Goal: Find specific page/section: Find specific page/section

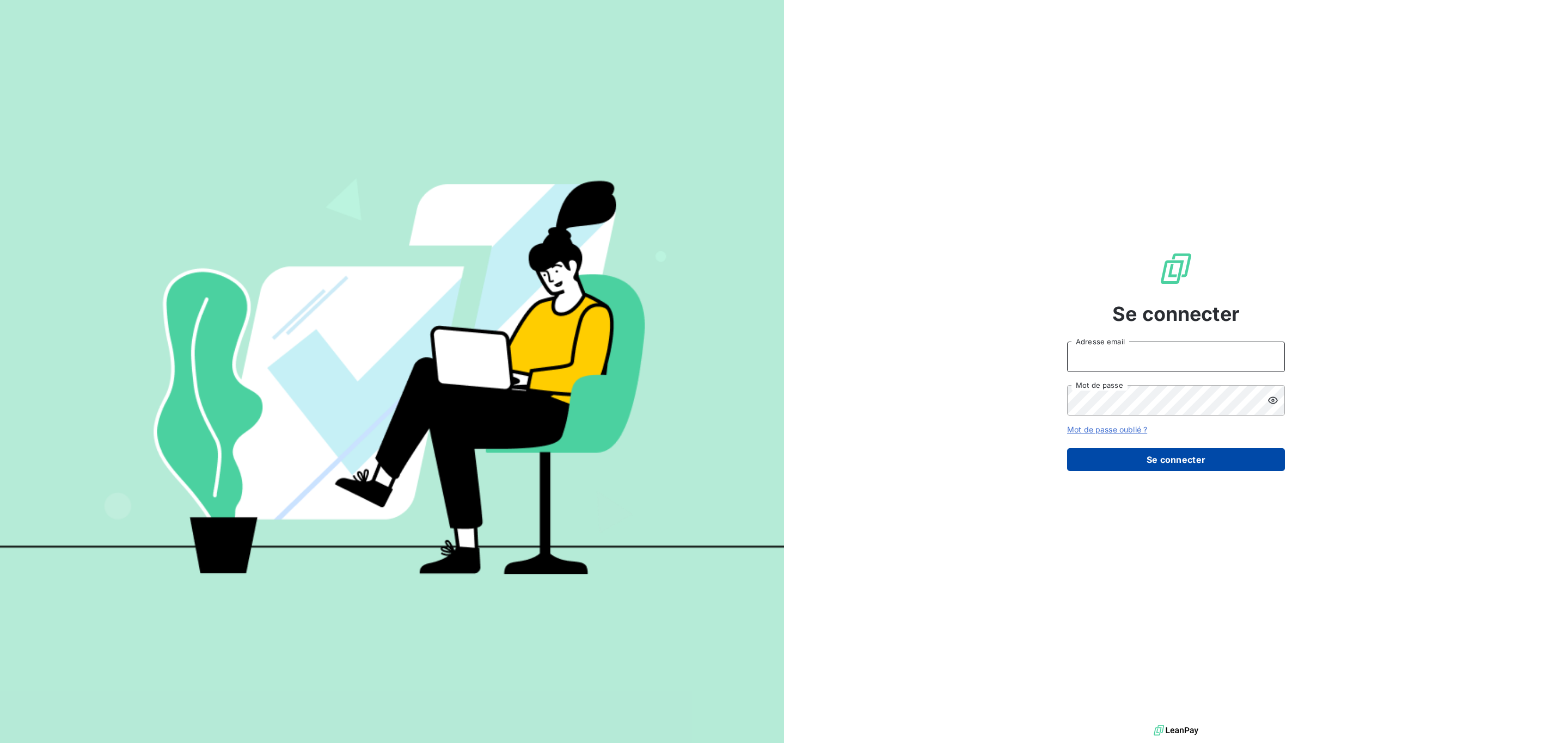
type input "[PERSON_NAME][EMAIL_ADDRESS][DOMAIN_NAME]"
click at [1088, 452] on button "Se connecter" at bounding box center [1176, 459] width 218 height 23
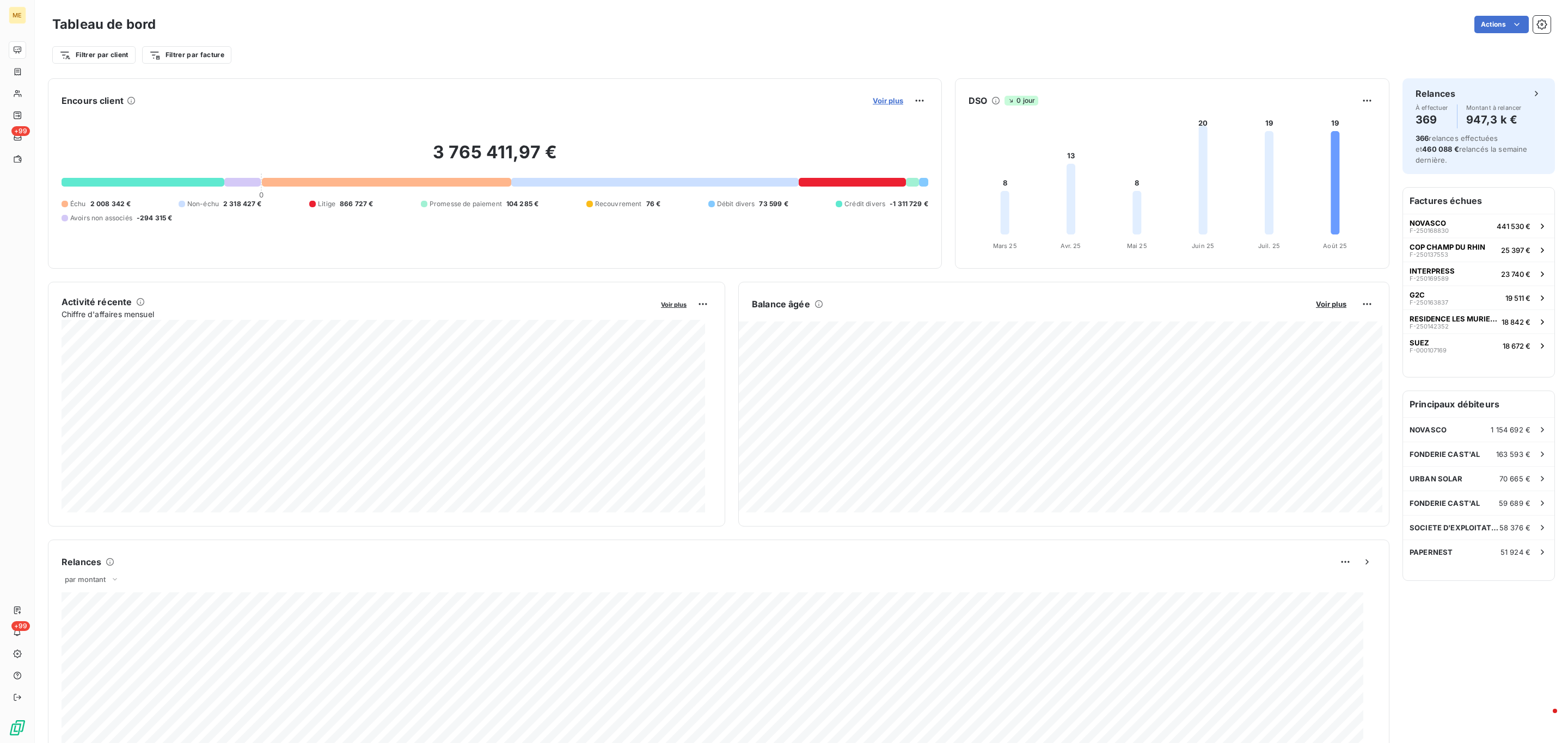
click at [873, 100] on span "Voir plus" at bounding box center [888, 100] width 31 height 9
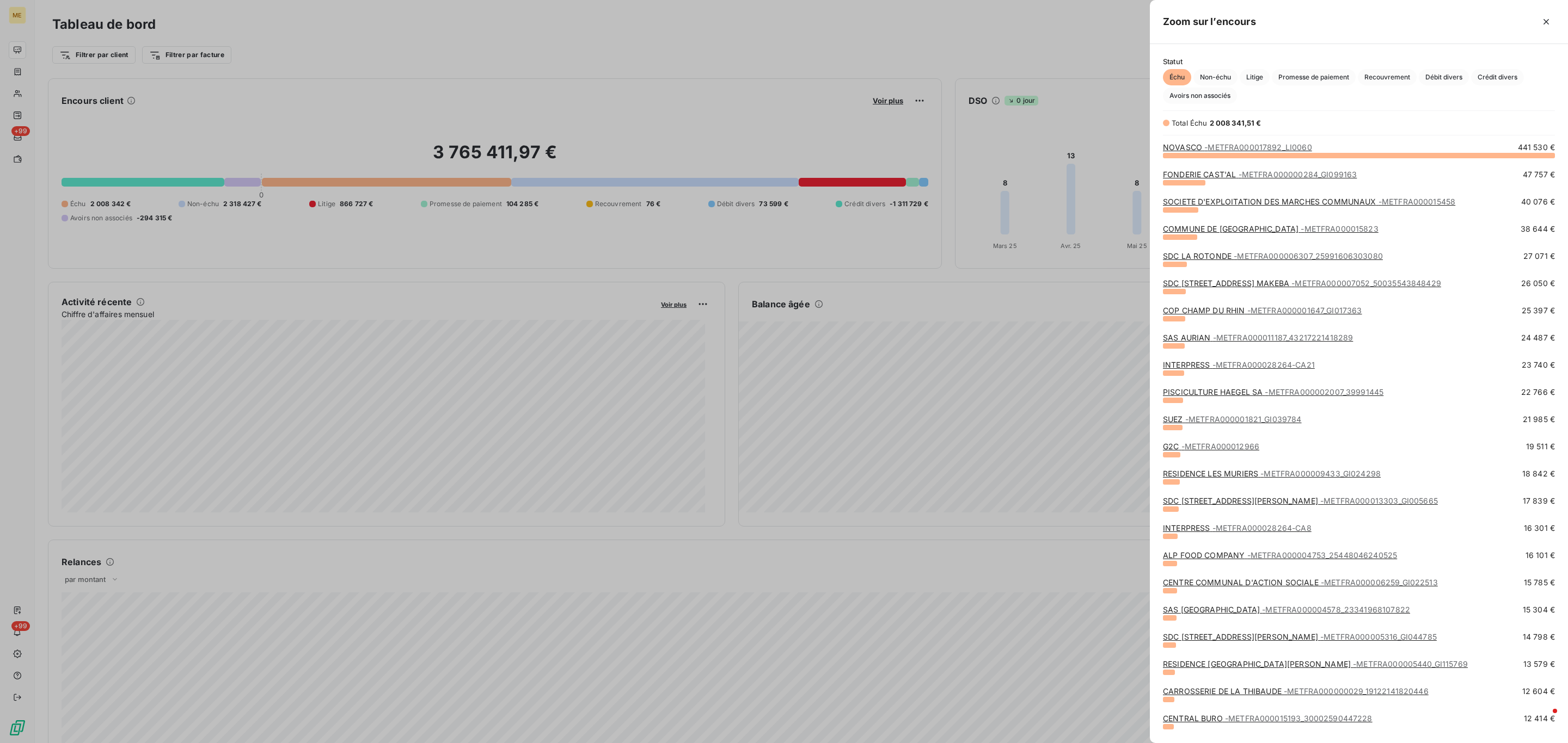
scroll to position [575, 406]
click at [1550, 15] on button "button" at bounding box center [1546, 22] width 18 height 18
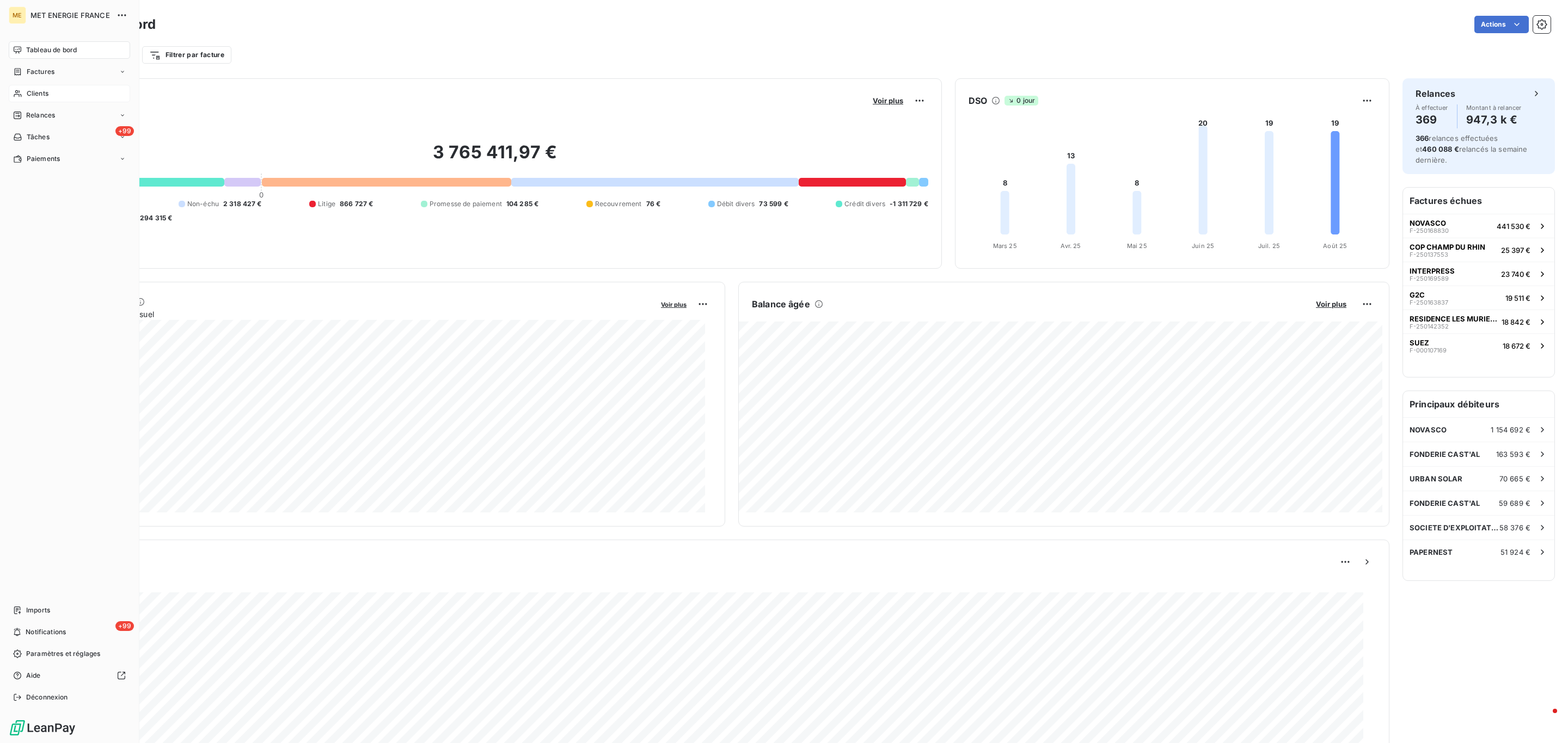
click at [28, 88] on span "Clients" at bounding box center [37, 94] width 22 height 10
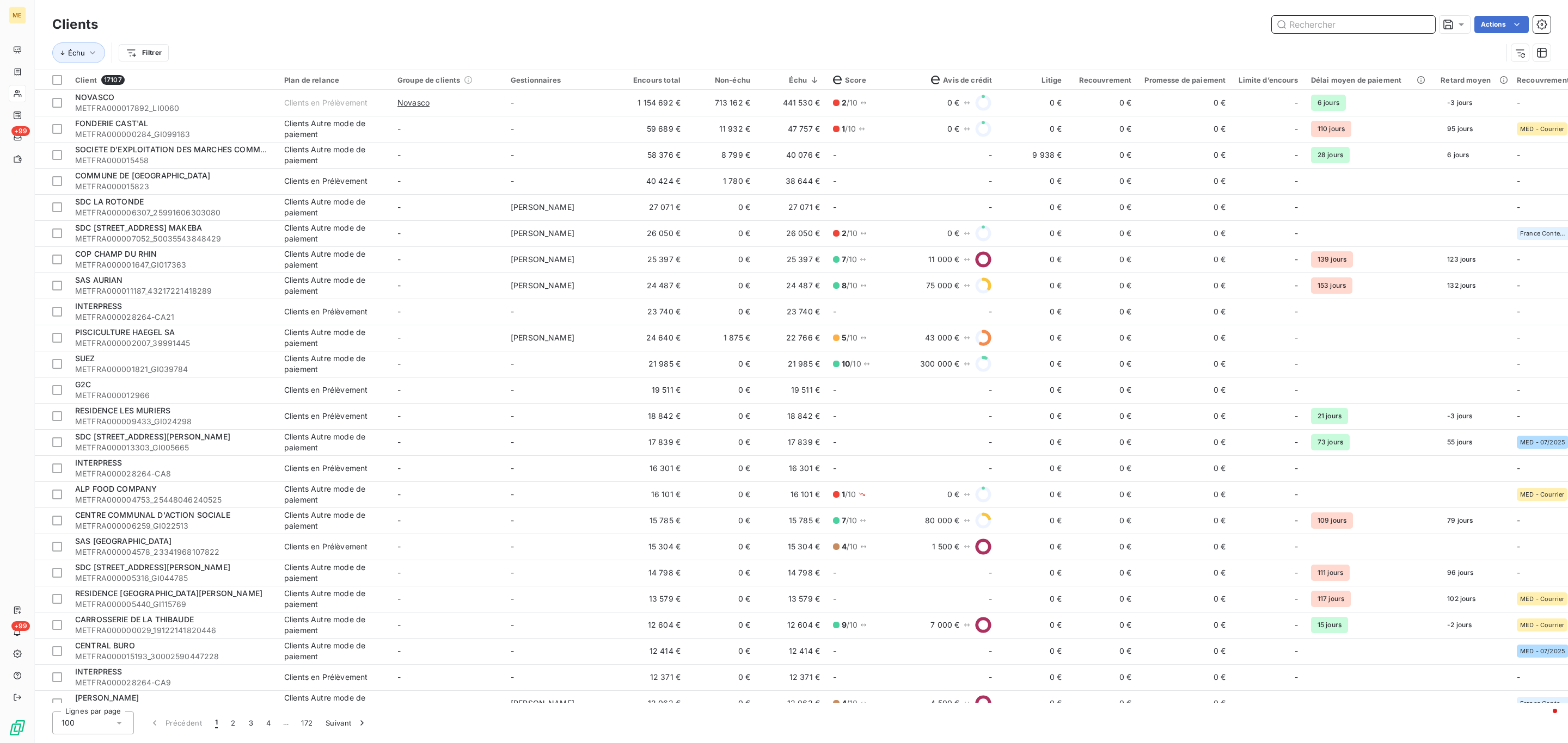
drag, startPoint x: 1323, startPoint y: 31, endPoint x: 1181, endPoint y: 59, distance: 144.7
click at [1323, 31] on input "text" at bounding box center [1353, 24] width 163 height 18
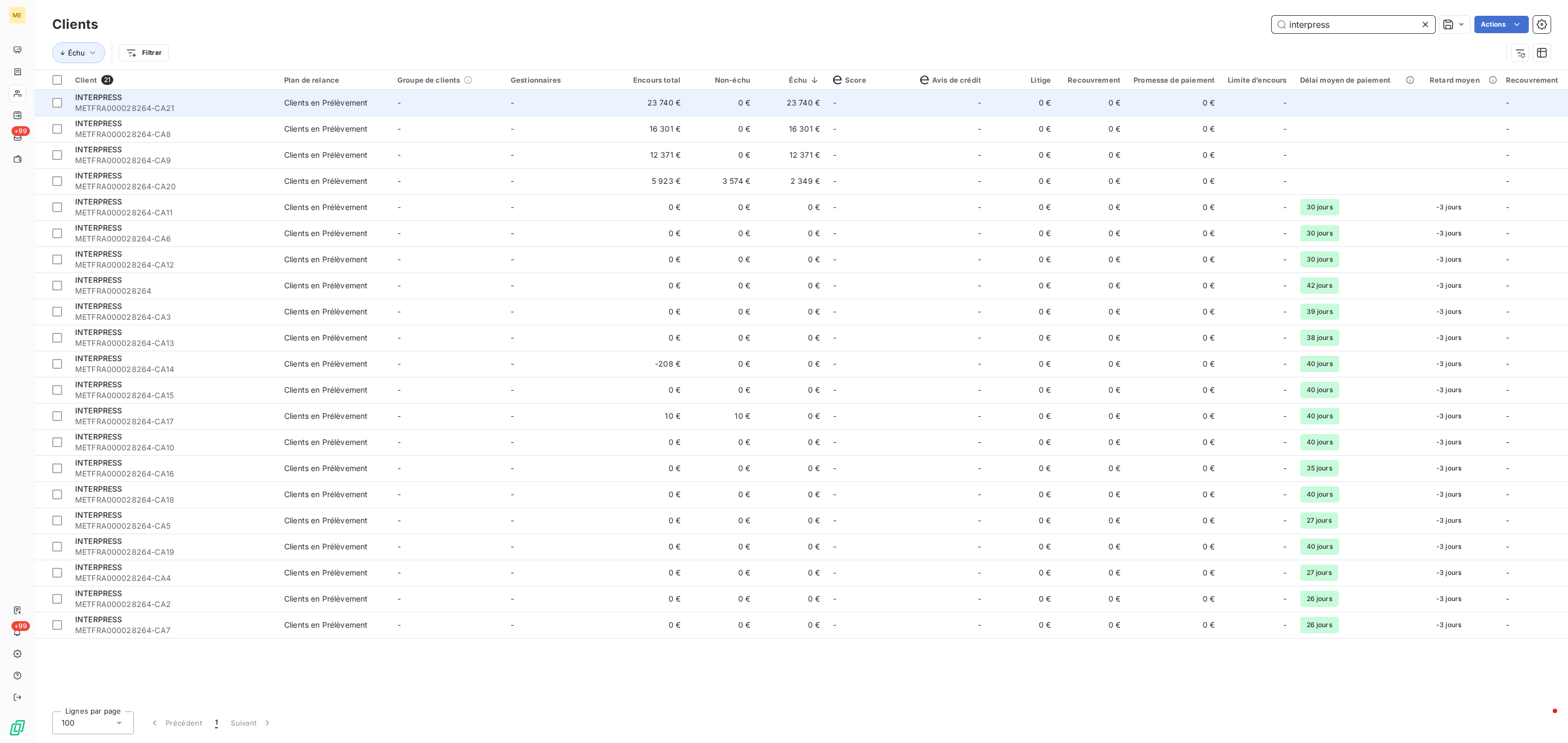
type input "interpress"
click at [797, 110] on td "23 740 €" at bounding box center [791, 103] width 70 height 26
